Goal: Find specific page/section: Find specific page/section

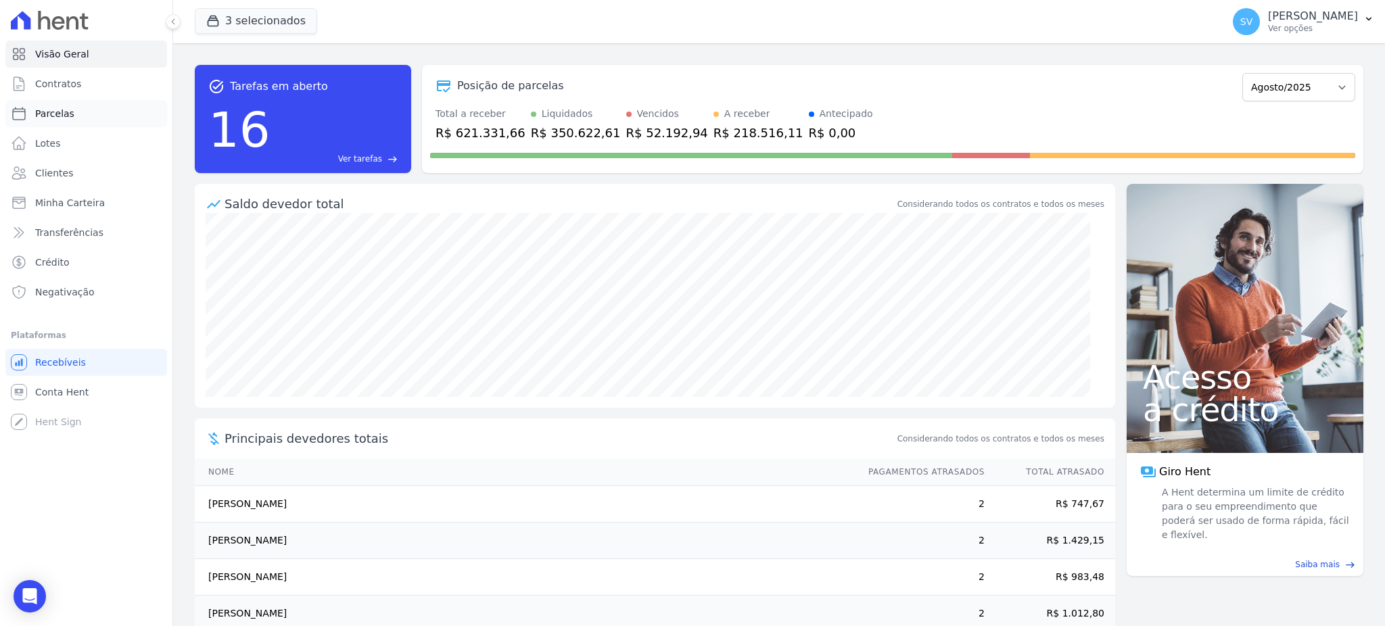
click at [70, 117] on link "Parcelas" at bounding box center [86, 113] width 162 height 27
select select
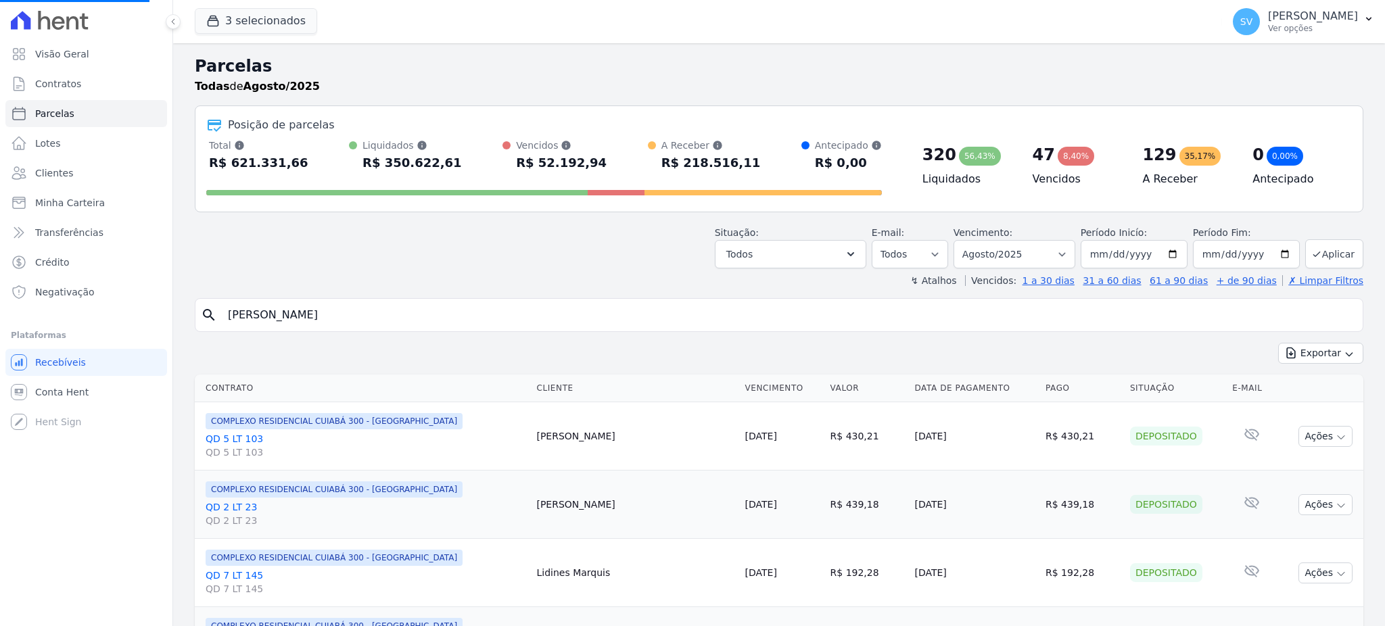
click at [499, 315] on input "MARIA JULIA DA SILVA SOUSA" at bounding box center [788, 315] width 1137 height 27
paste input "FRANCILAYNE DIAS TOMAZ DE AQUINO"
type input "MARIA JULIA DA SILVA SOUSAFRANCILAYNE DIAS TOMAZ DE AQUINO"
drag, startPoint x: 561, startPoint y: 317, endPoint x: 0, endPoint y: 323, distance: 561.2
click at [0, 323] on div "Visão Geral Contratos Parcelas Lotes Clientes Minha Carteira Transferências Cré…" at bounding box center [692, 313] width 1385 height 626
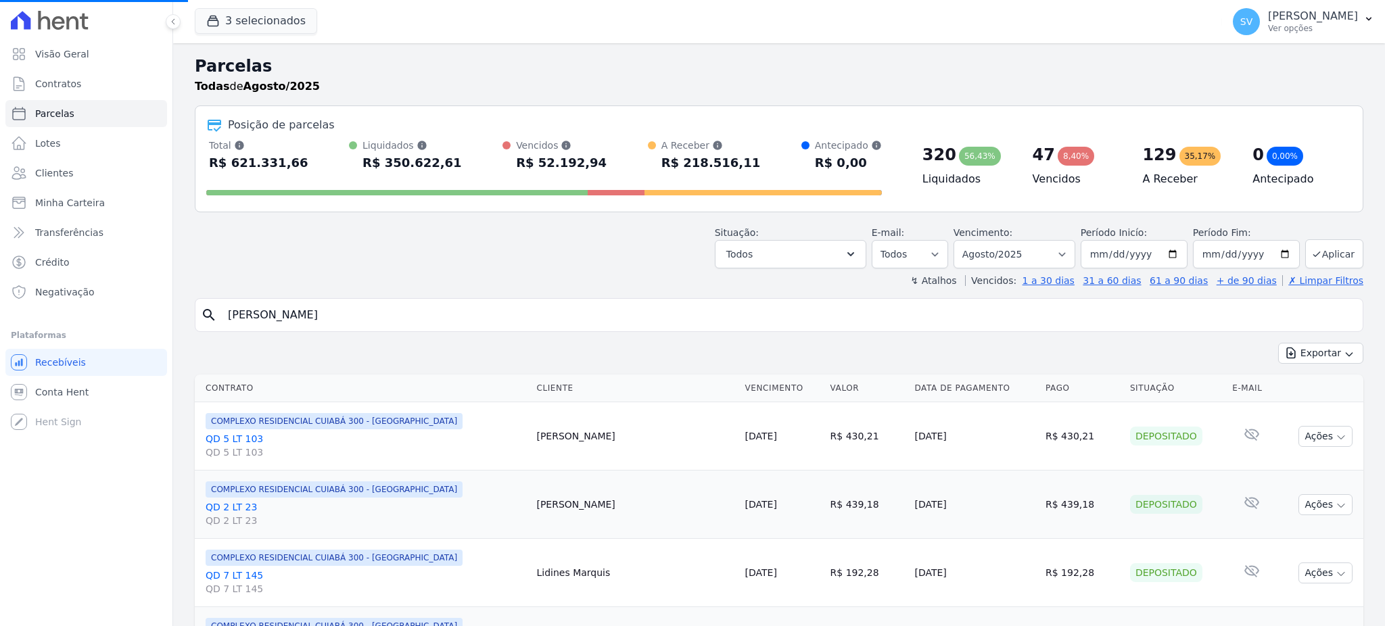
select select
click at [479, 311] on input "search" at bounding box center [788, 315] width 1137 height 27
paste input "FRANCILAYNE DIAS TOMAZ DE AQUINO"
type input "FRANCILAYNE DIAS TOMAZ DE AQUINO"
select select
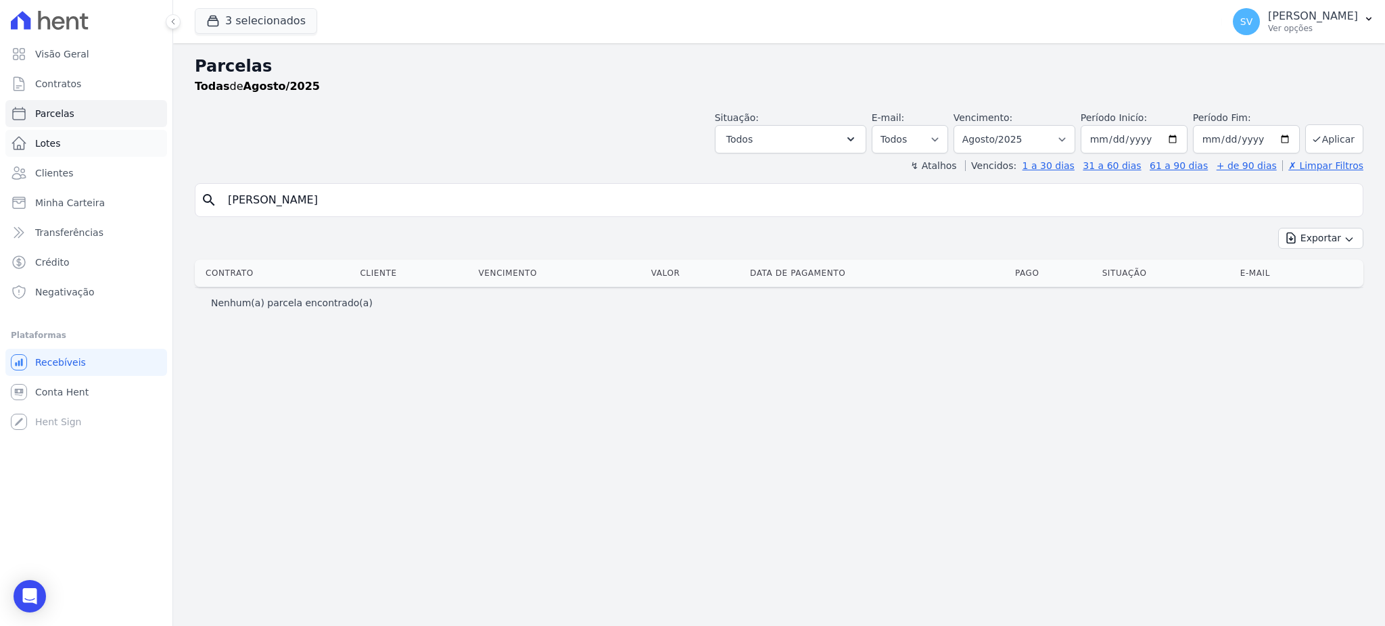
click at [54, 139] on span "Lotes" at bounding box center [48, 144] width 26 height 14
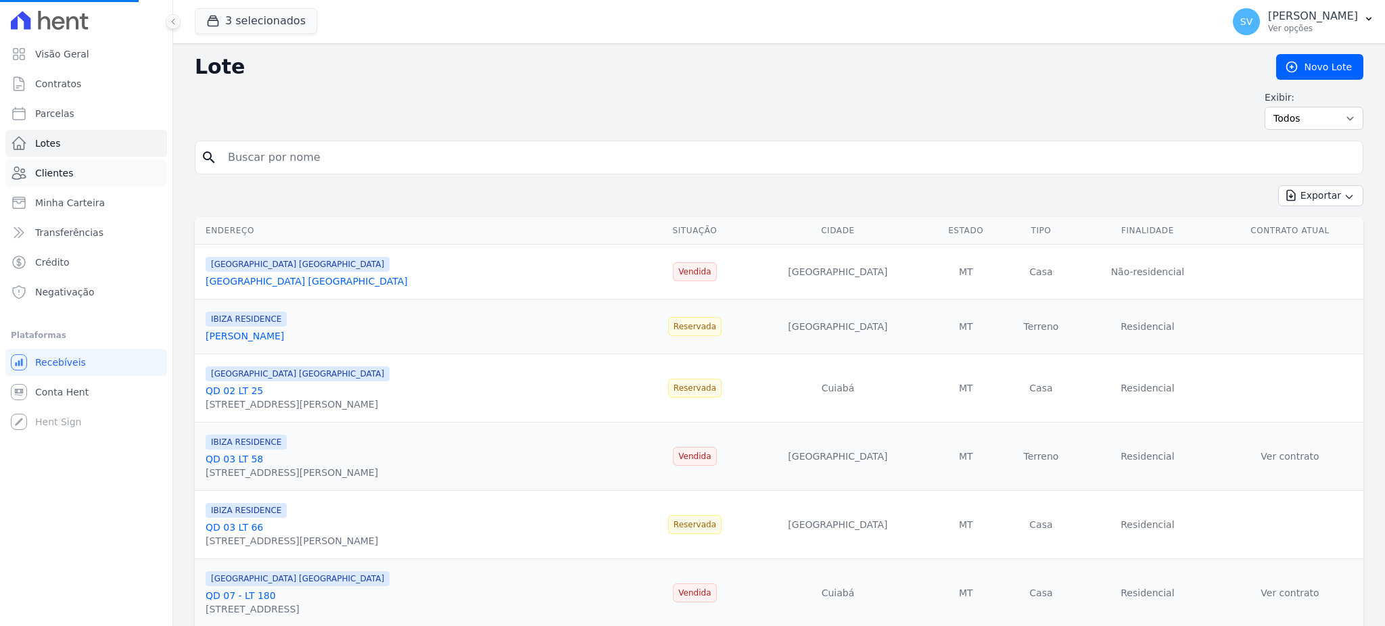
click at [59, 172] on span "Clientes" at bounding box center [54, 173] width 38 height 14
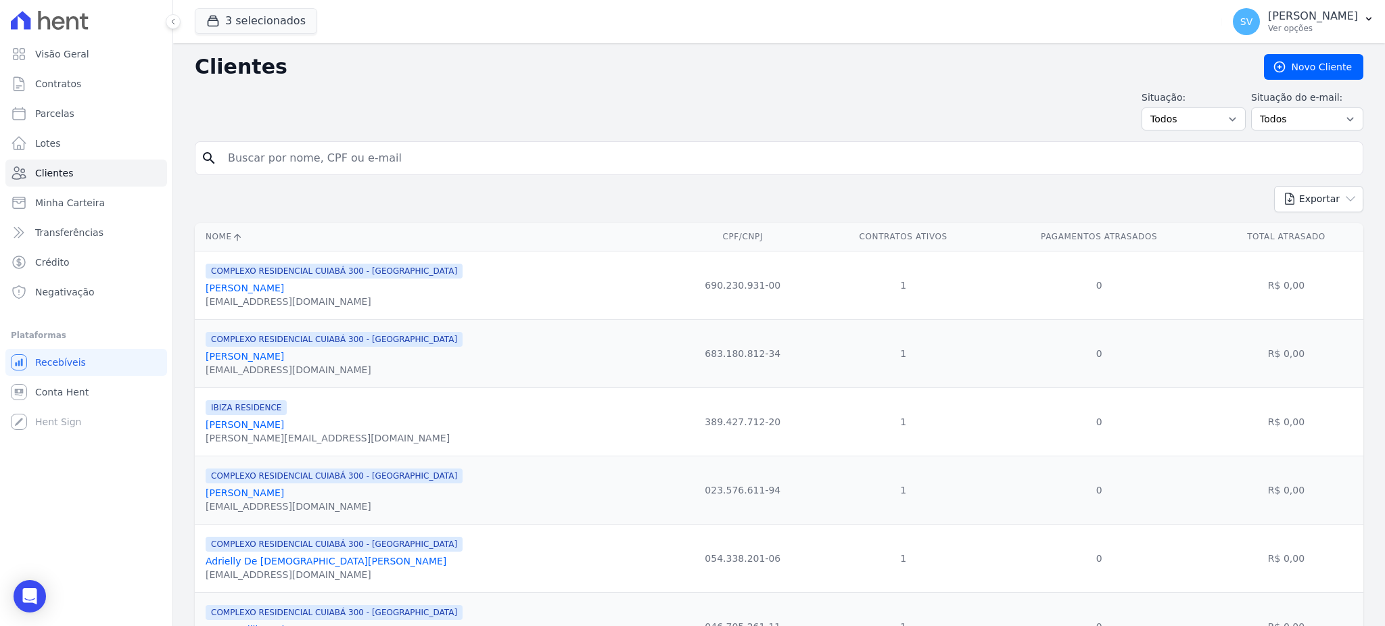
click at [419, 163] on input "search" at bounding box center [788, 158] width 1137 height 27
paste input "FRANCILAYNE DIAS TOMAZ DE AQUINO"
type input "FRANCILAYNE DIAS TOMAZ DE AQUINO"
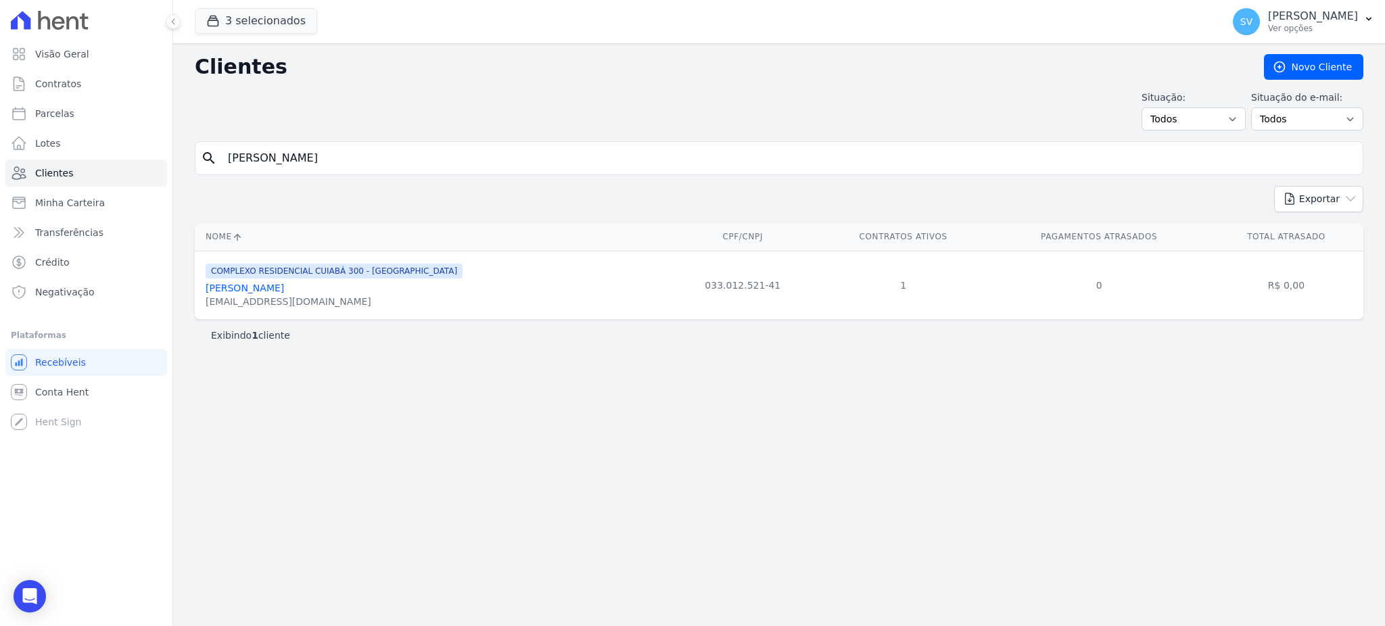
click at [284, 288] on link "Francilayne Dias Tomaz De Aquino" at bounding box center [245, 288] width 78 height 11
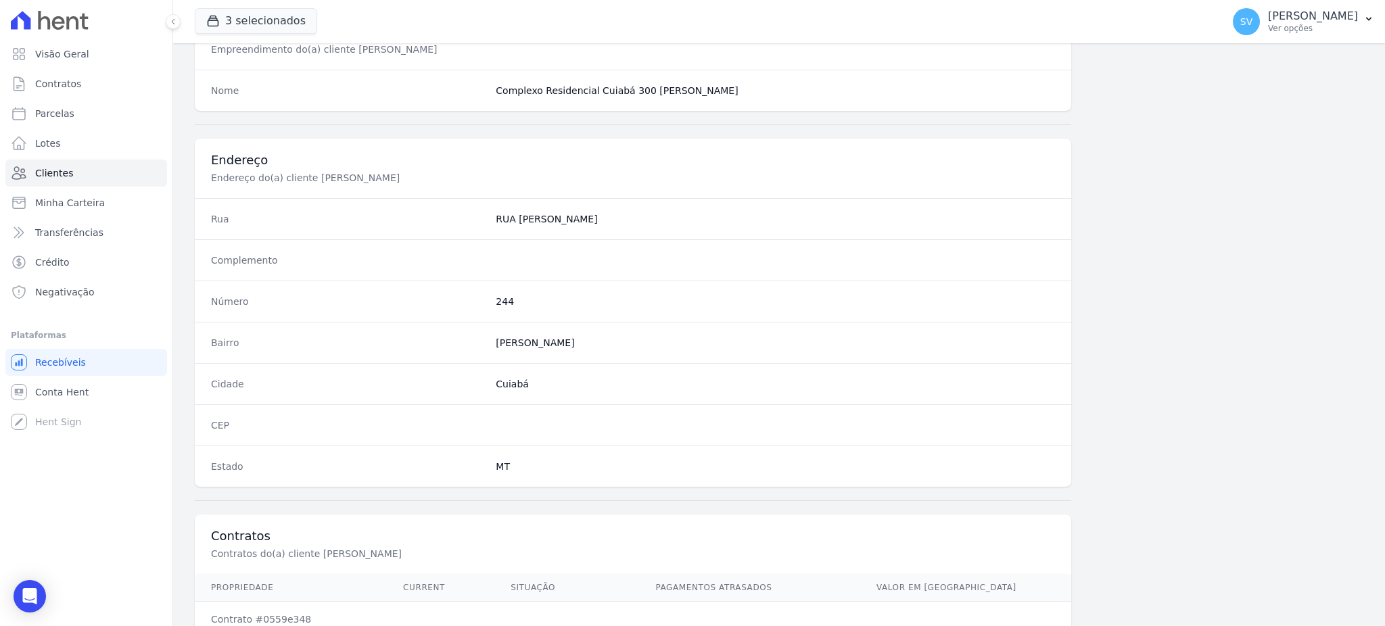
scroll to position [640, 0]
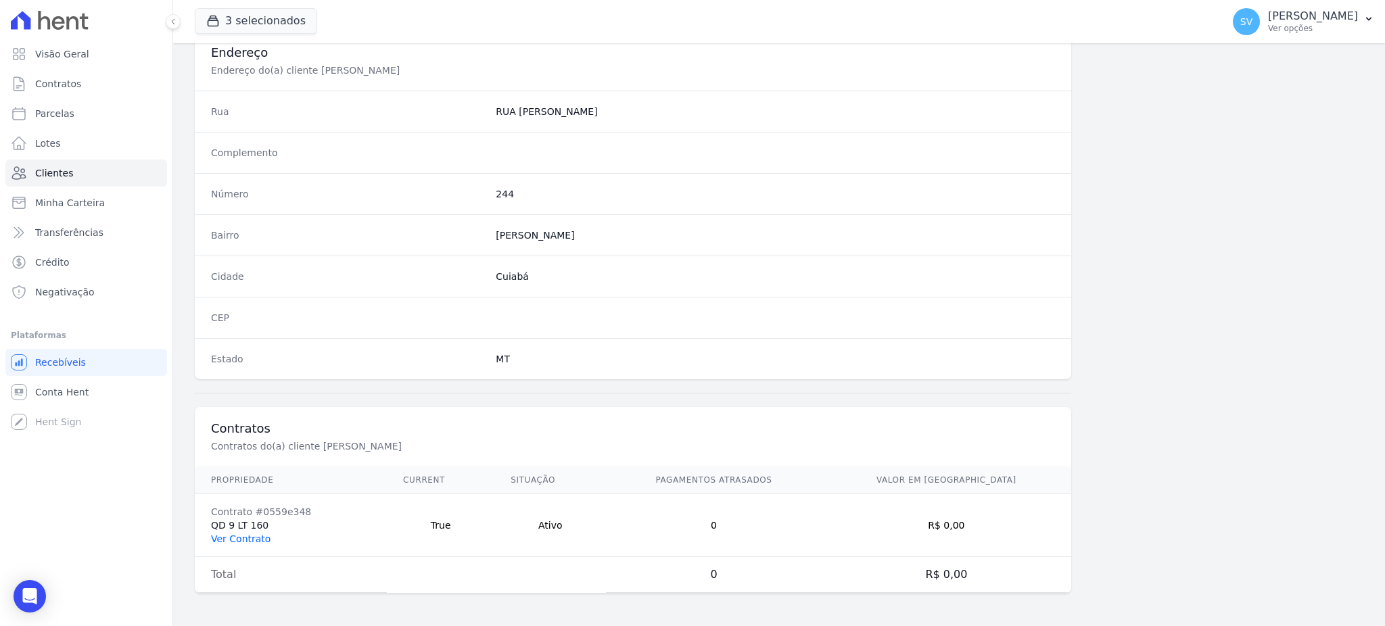
click at [255, 540] on link "Ver Contrato" at bounding box center [241, 538] width 60 height 11
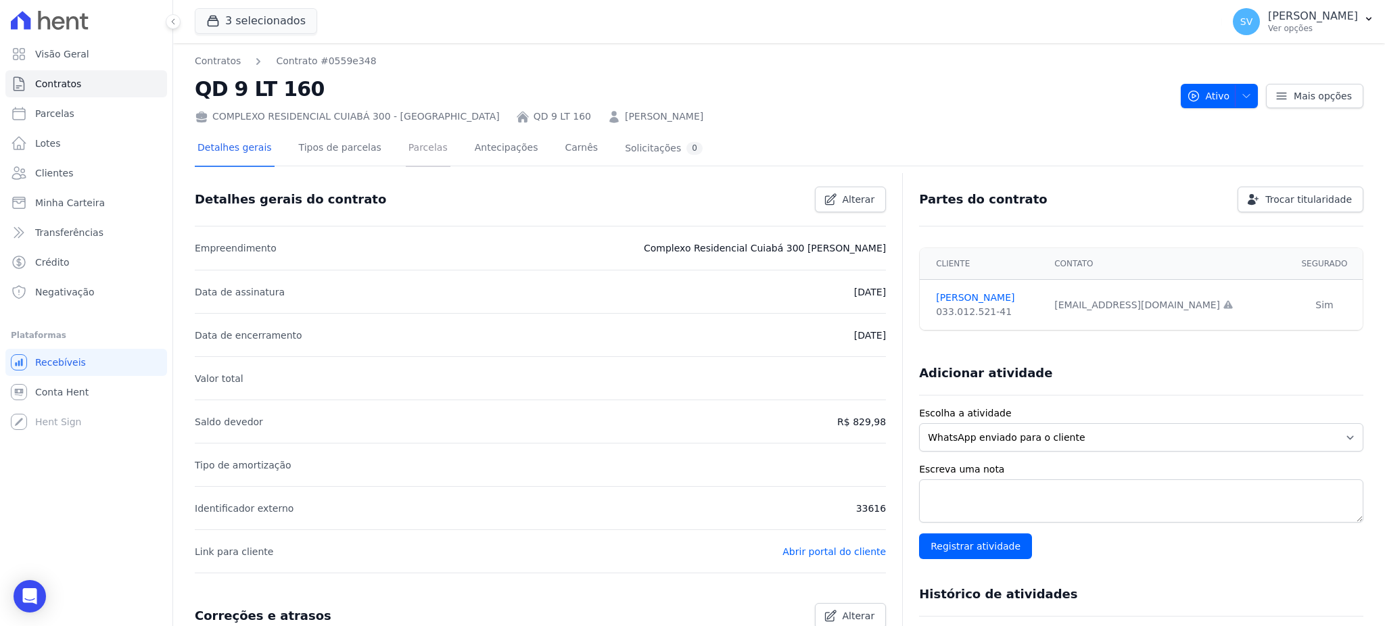
click at [417, 140] on link "Parcelas" at bounding box center [428, 149] width 45 height 36
click at [418, 149] on link "Parcelas" at bounding box center [428, 149] width 45 height 36
